Goal: Information Seeking & Learning: Compare options

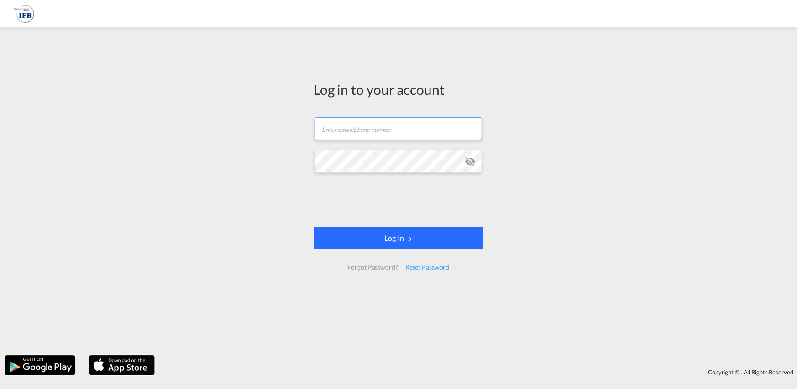
type input "[PERSON_NAME][EMAIL_ADDRESS][PERSON_NAME][DOMAIN_NAME]"
click at [430, 246] on button "Log In" at bounding box center [399, 238] width 170 height 23
